Goal: Find specific page/section: Find specific page/section

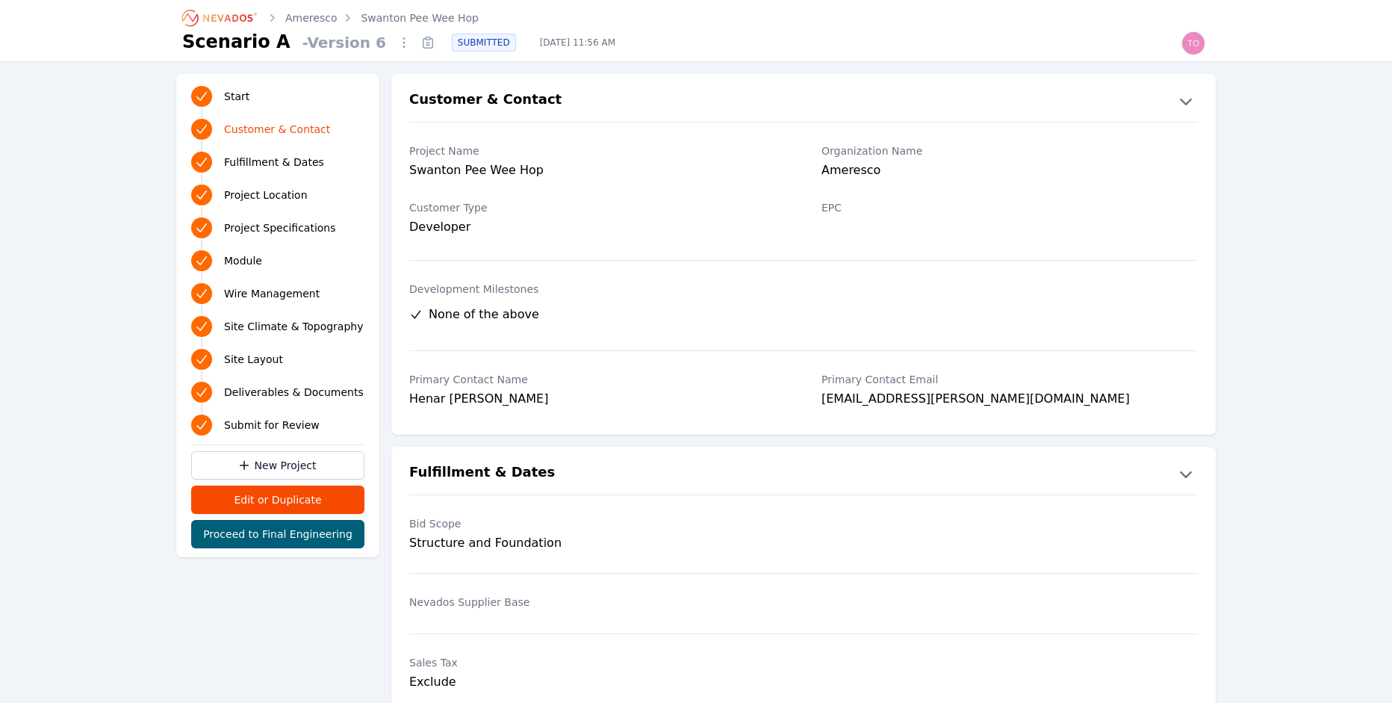
click at [324, 16] on link "Ameresco" at bounding box center [311, 17] width 52 height 15
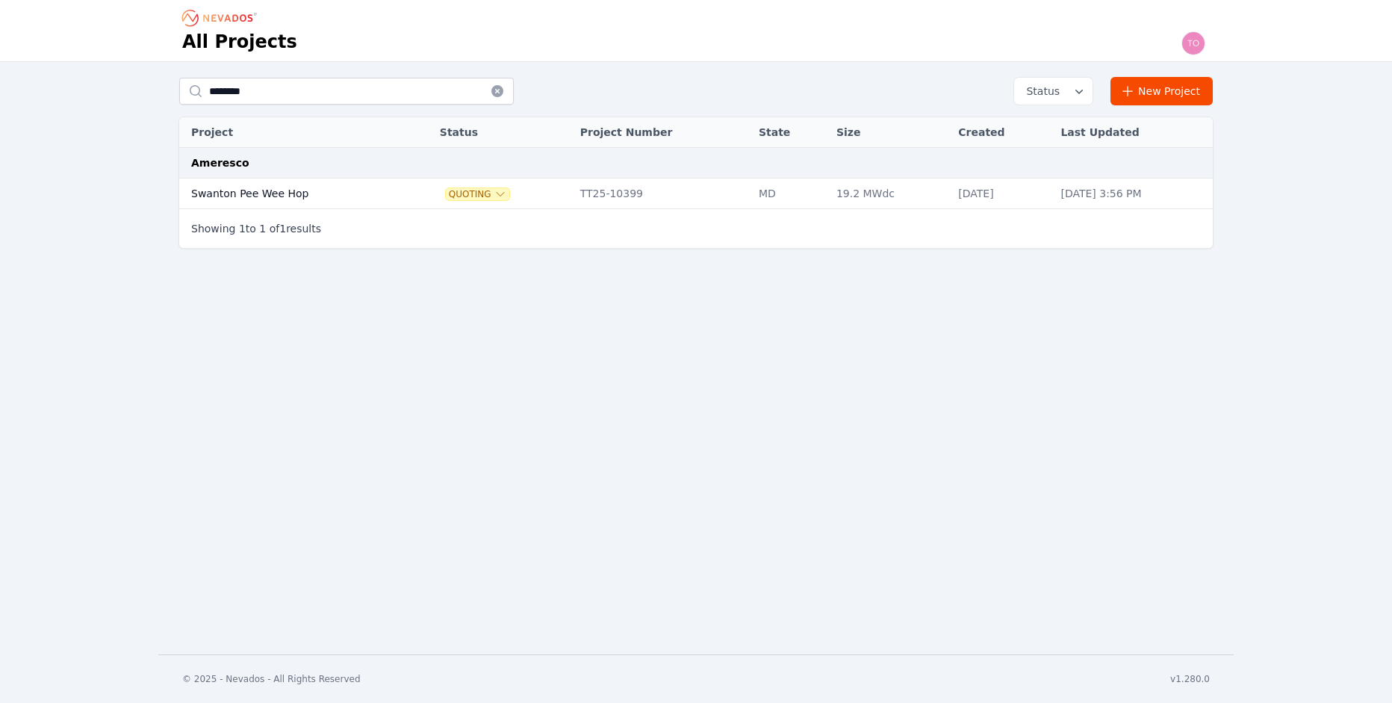
click at [261, 192] on td "Swanton Pee Wee Hop" at bounding box center [293, 194] width 229 height 31
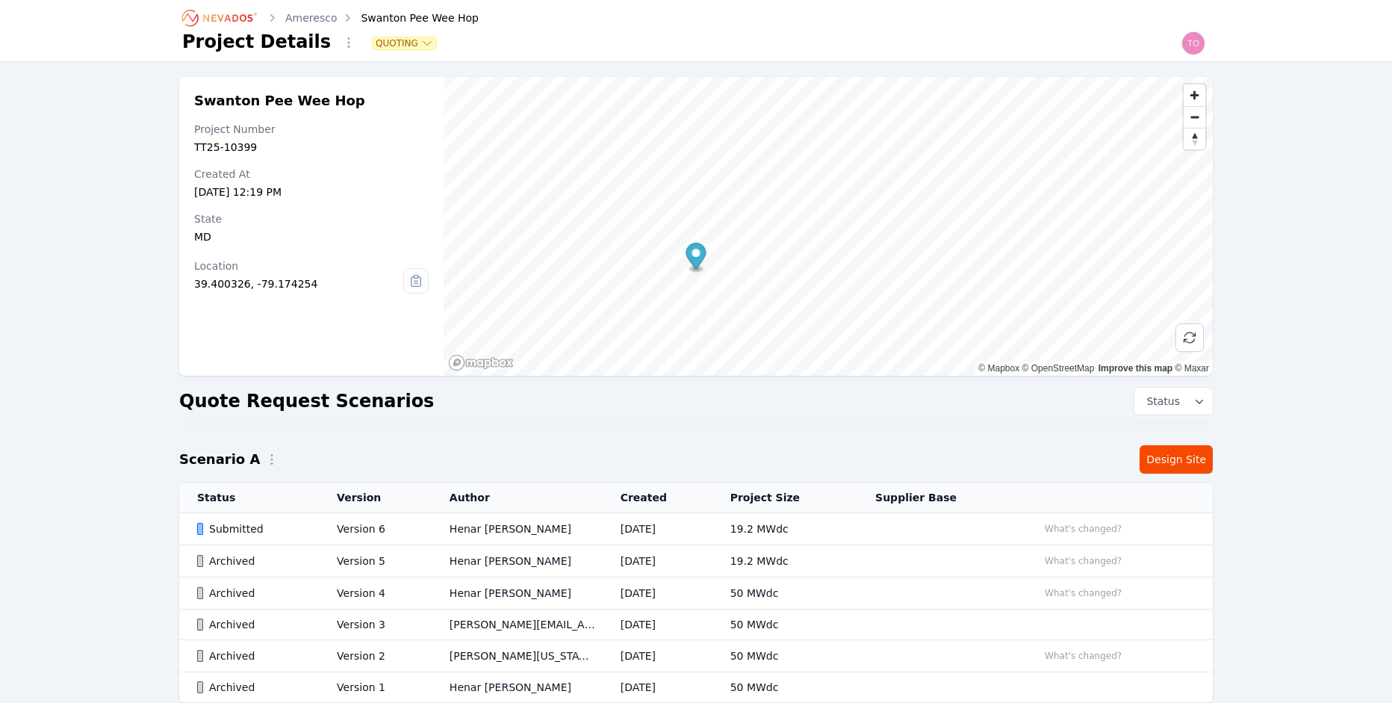
click at [219, 525] on div "Submitted" at bounding box center [254, 528] width 114 height 15
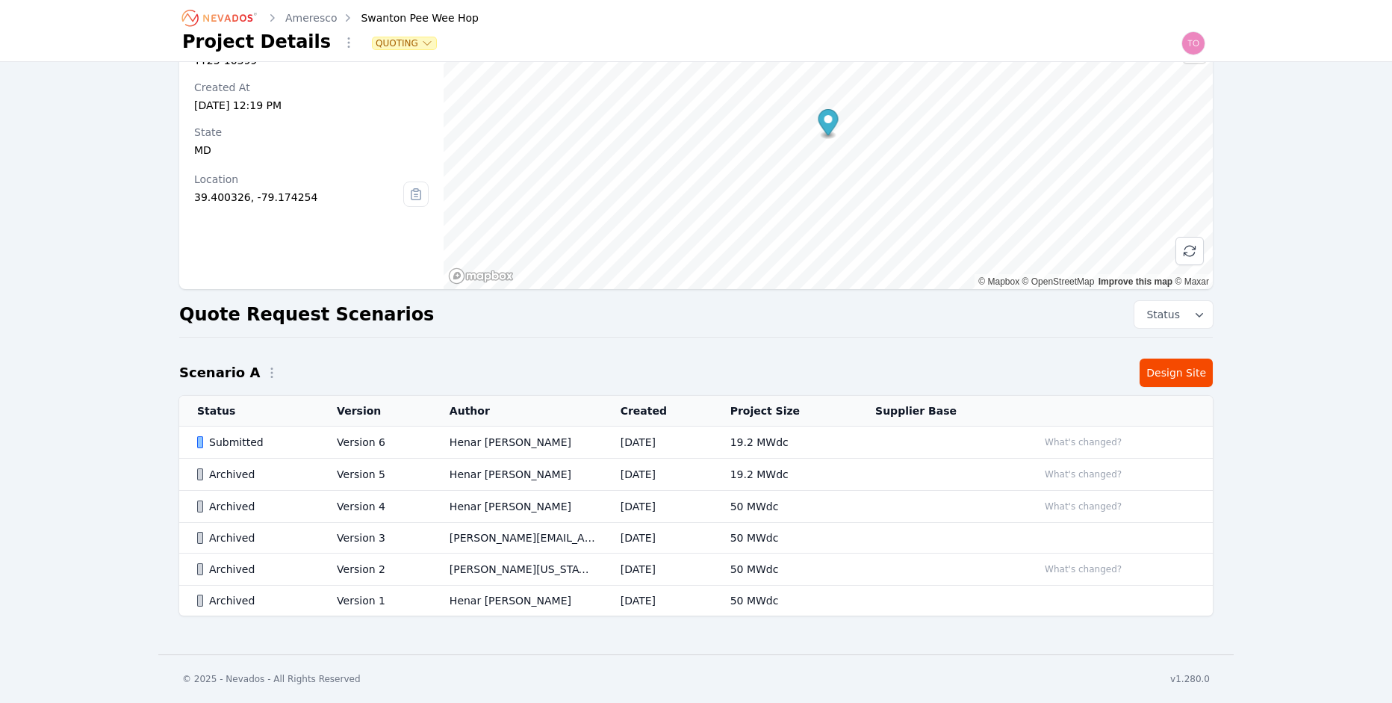
click at [238, 443] on div "Submitted" at bounding box center [254, 442] width 114 height 15
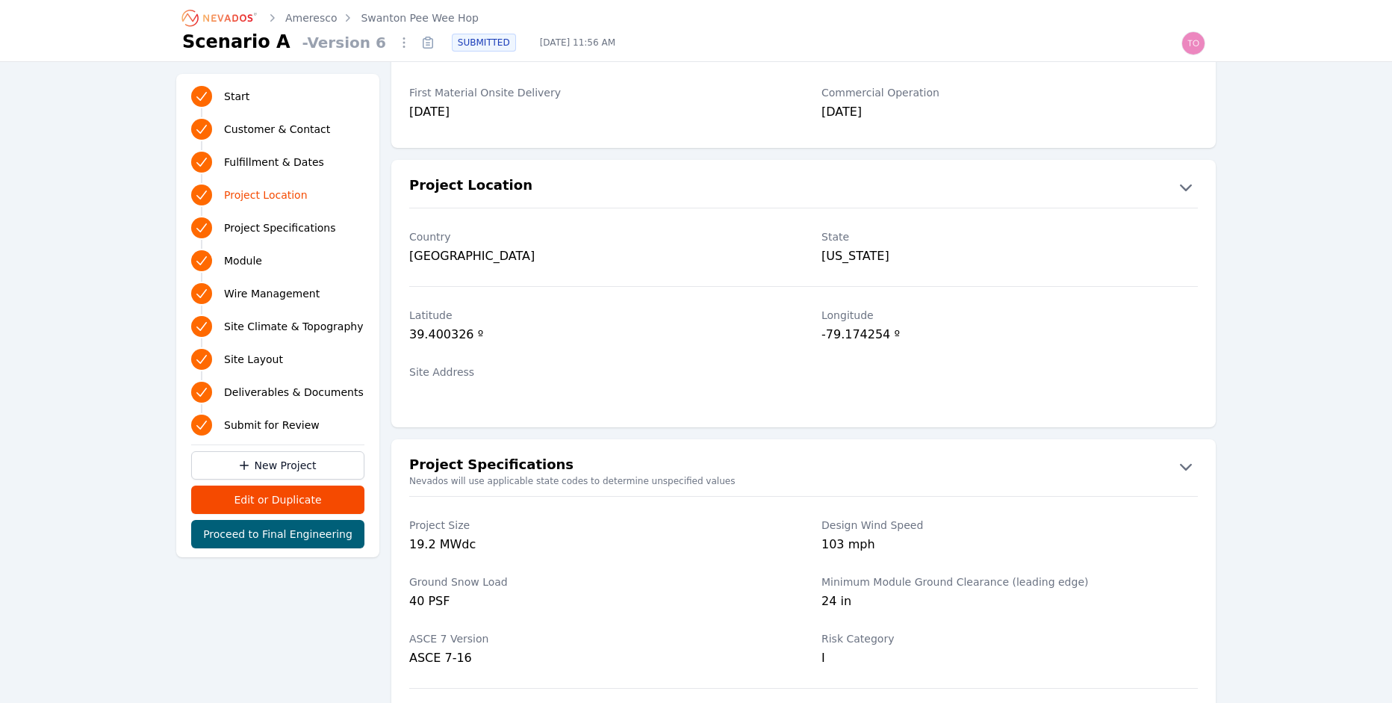
scroll to position [494, 0]
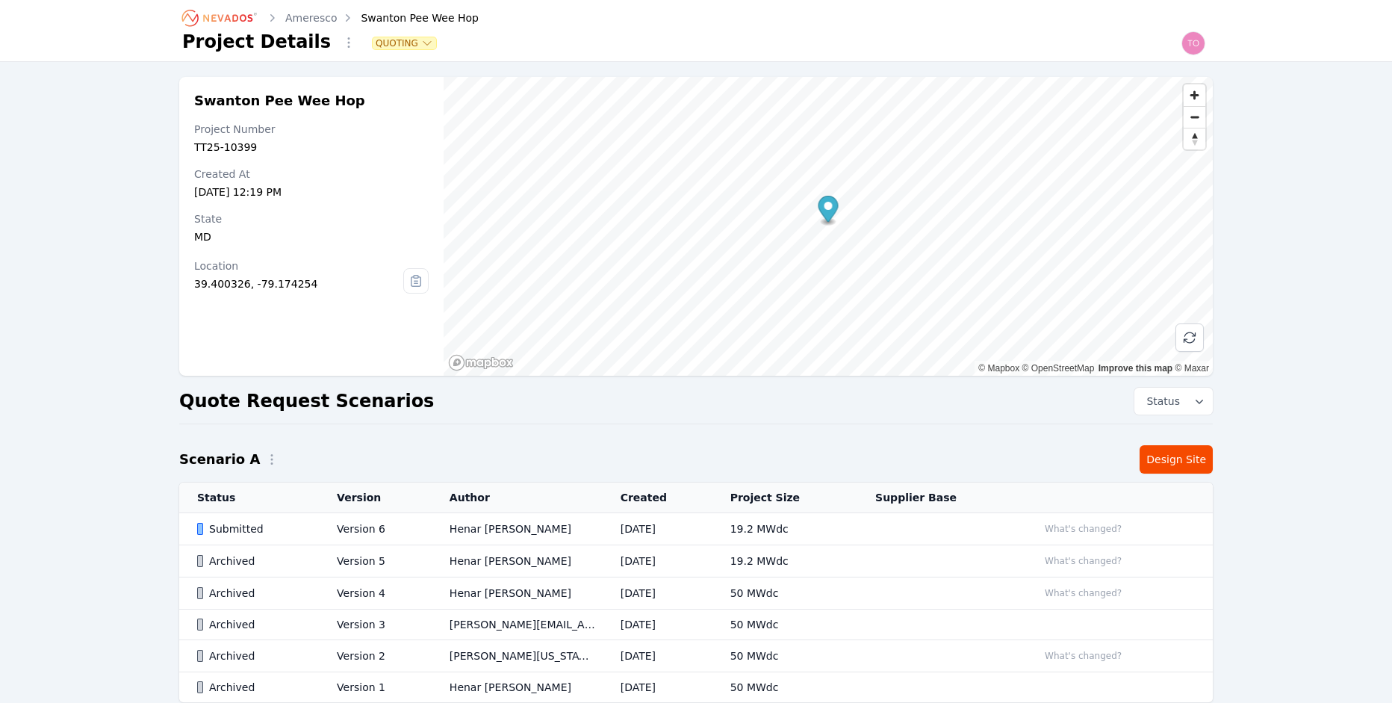
scroll to position [87, 0]
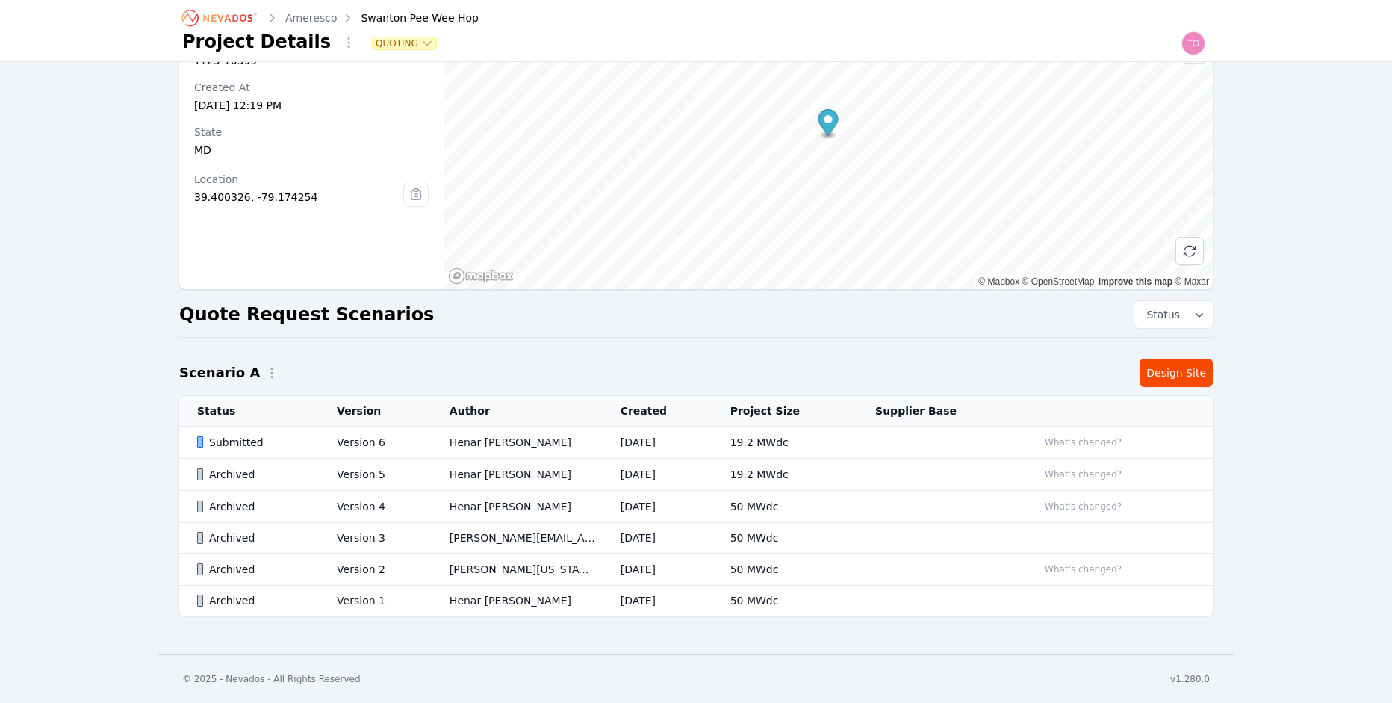
click at [241, 435] on div "Submitted" at bounding box center [254, 442] width 114 height 15
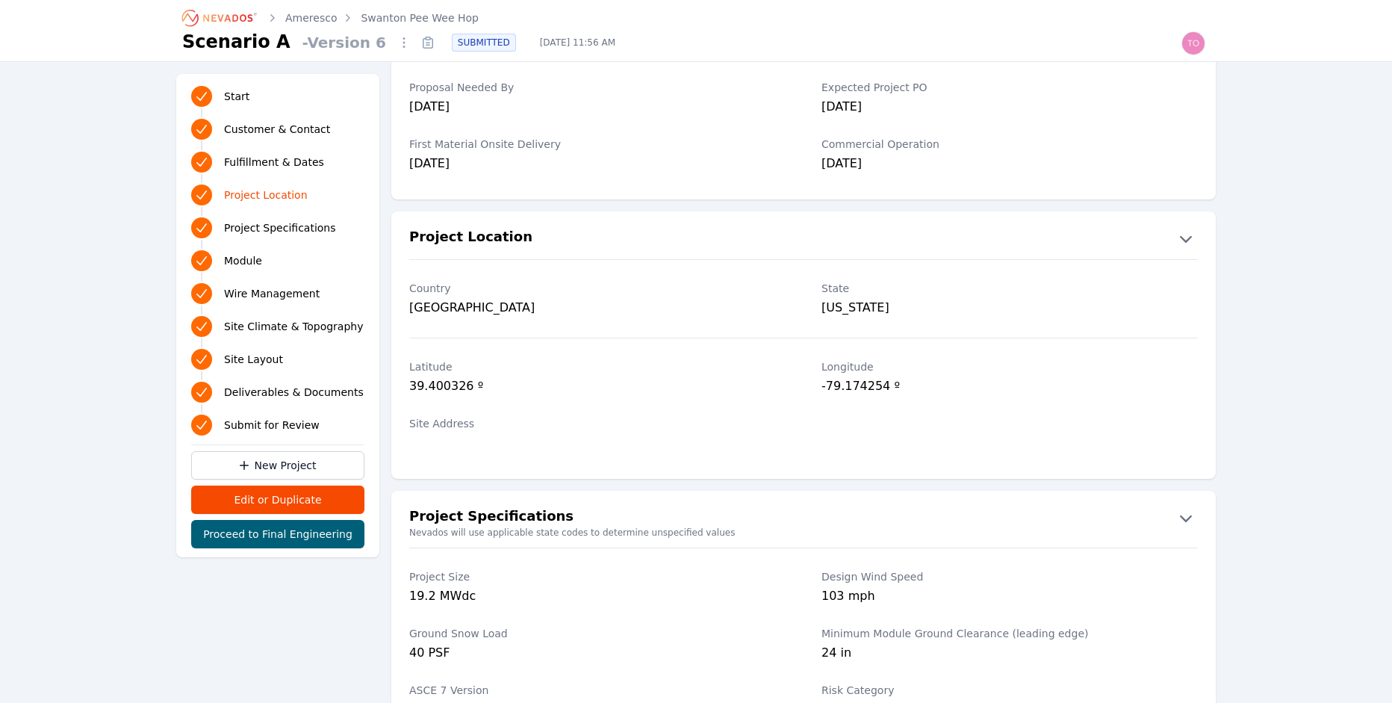
scroll to position [686, 0]
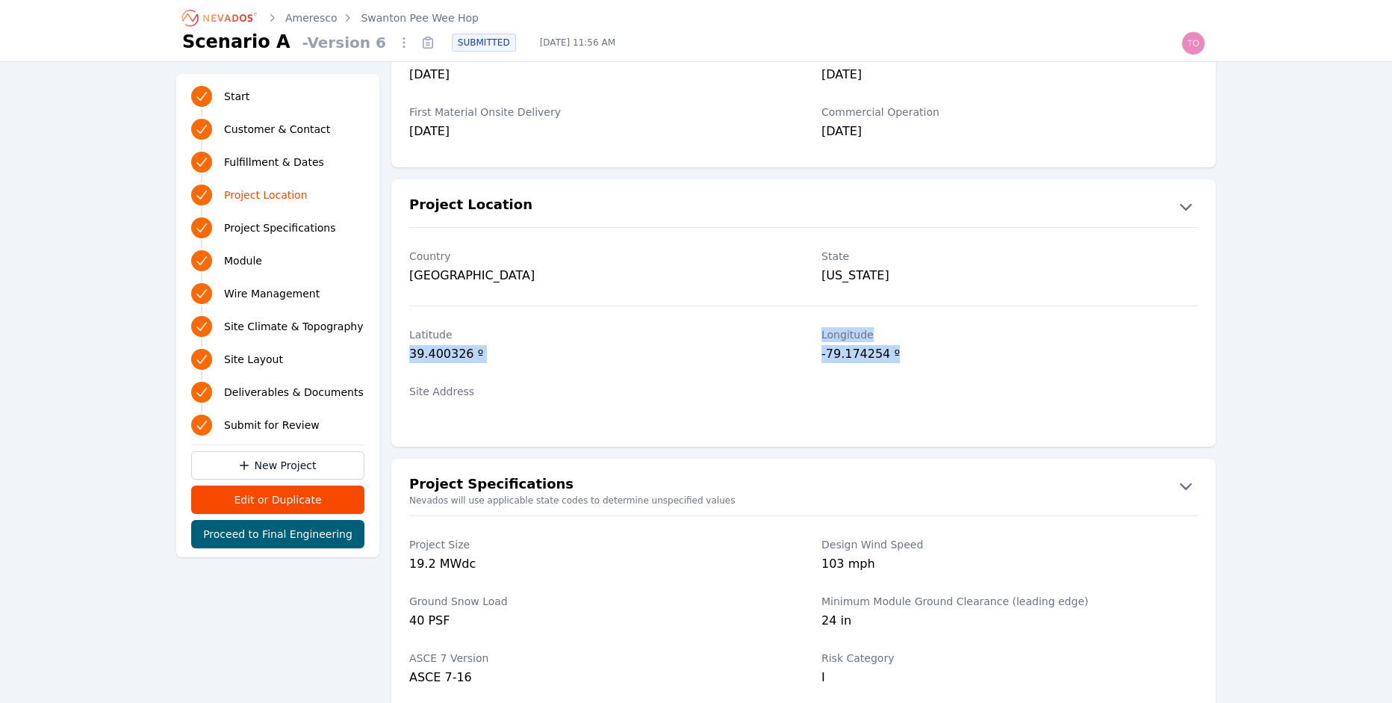
drag, startPoint x: 899, startPoint y: 353, endPoint x: 392, endPoint y: 355, distance: 506.4
click at [392, 355] on div "[GEOGRAPHIC_DATA] º" at bounding box center [803, 346] width 825 height 57
click at [701, 429] on div "Site Address" at bounding box center [597, 403] width 376 height 57
